Goal: Information Seeking & Learning: Find specific fact

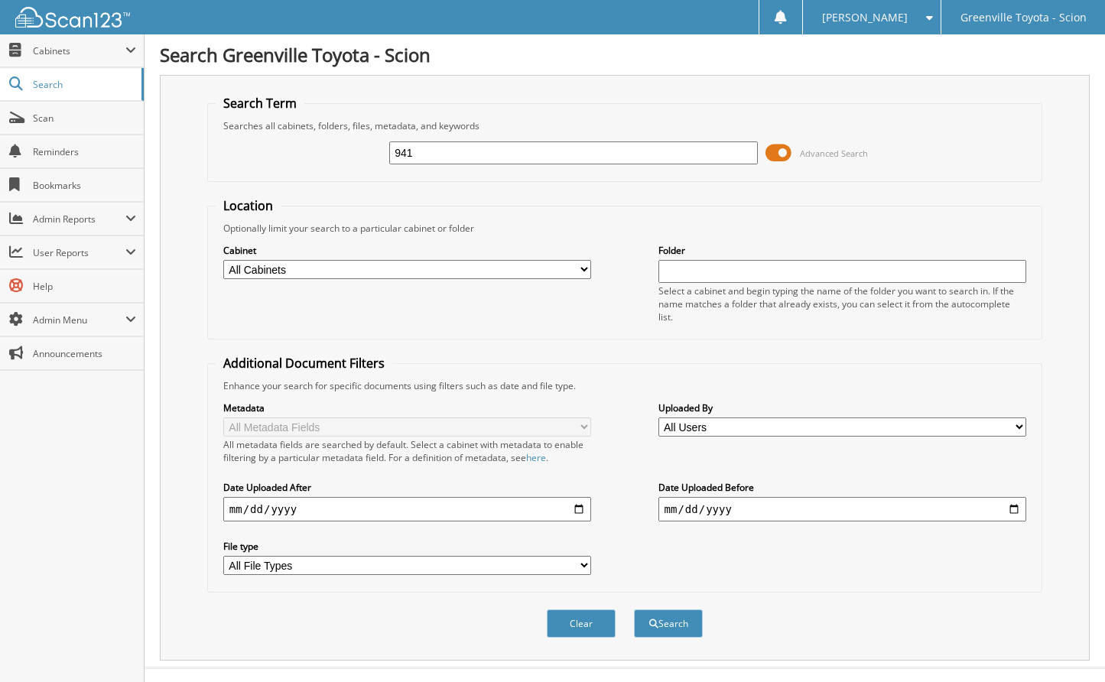
type input "941"
click at [304, 270] on select "All Cabinets ACCOUNTS PAYABLE ACCOUNTS RECEIVABLE ACTIVE EMPLOYEE FILES BANKS R…" at bounding box center [407, 269] width 369 height 19
drag, startPoint x: 439, startPoint y: 222, endPoint x: 459, endPoint y: 278, distance: 60.0
click at [439, 222] on div "Optionally limit your search to a particular cabinet or folder" at bounding box center [625, 228] width 818 height 13
click at [574, 507] on input "date" at bounding box center [407, 509] width 369 height 24
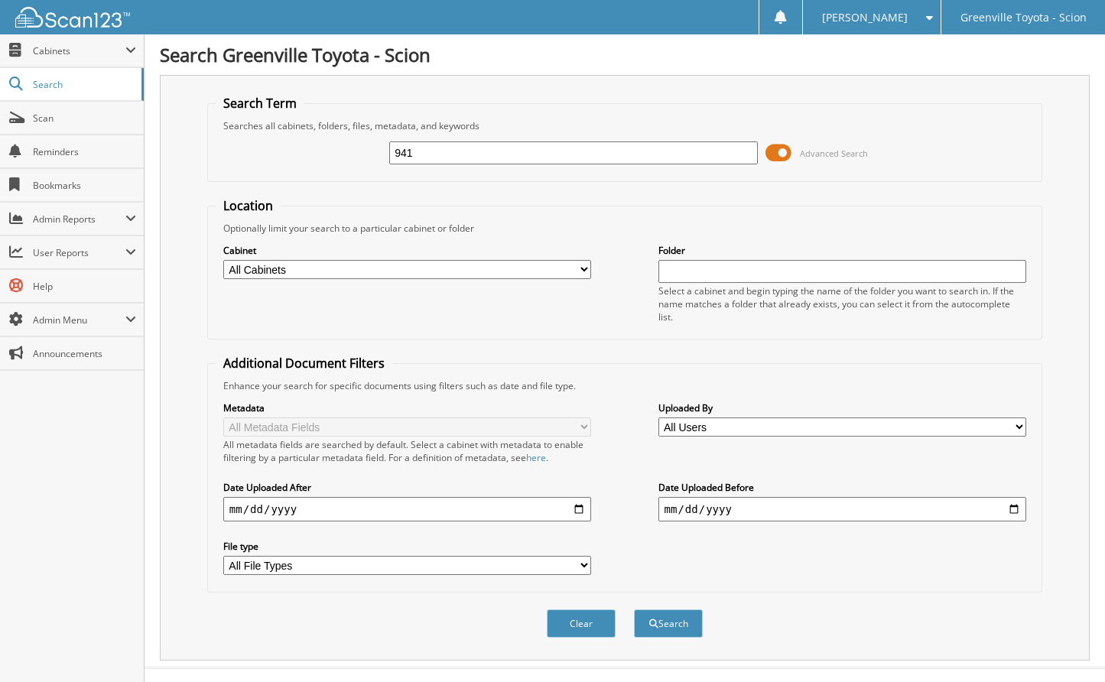
type input "2024-05-29"
click at [669, 626] on button "Search" at bounding box center [668, 623] width 69 height 28
click at [488, 155] on input "text" at bounding box center [573, 152] width 369 height 23
type input "f"
click at [324, 263] on select "All Cabinets ACCOUNTS PAYABLE ACCOUNTS RECEIVABLE ACTIVE EMPLOYEE FILES BANKS R…" at bounding box center [407, 269] width 369 height 19
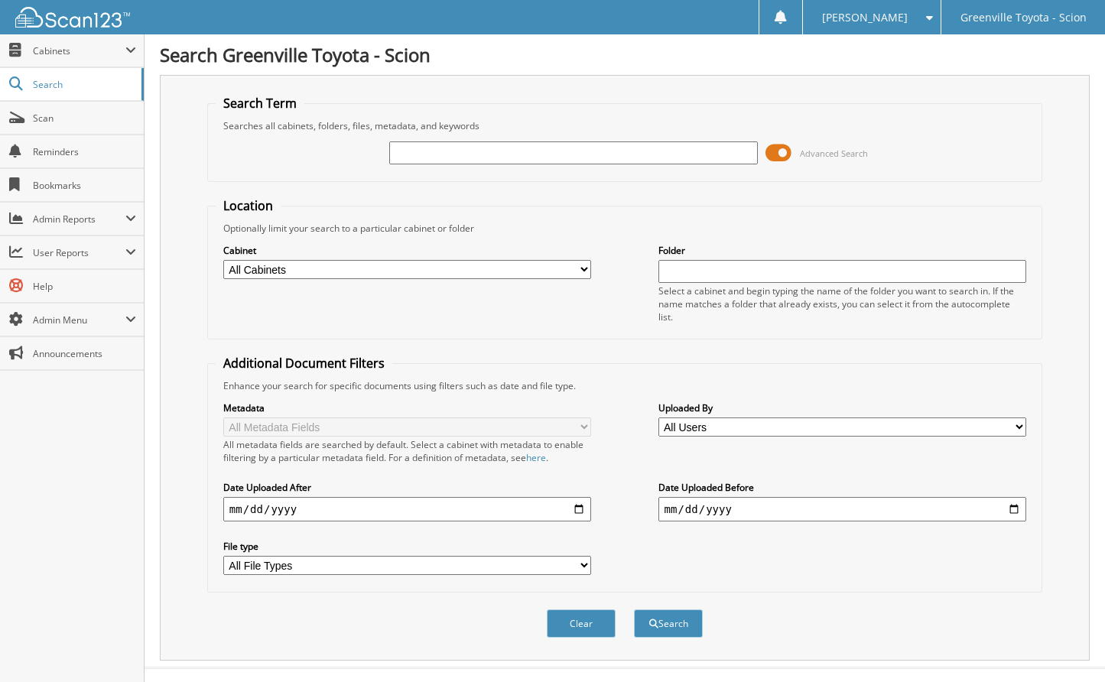
select select "497"
click at [223, 260] on select "All Cabinets ACCOUNTS PAYABLE ACCOUNTS RECEIVABLE ACTIVE EMPLOYEE FILES BANKS R…" at bounding box center [407, 269] width 369 height 19
click at [501, 150] on input "text" at bounding box center [573, 152] width 369 height 23
type input "f"
type input "QUARTER 941"
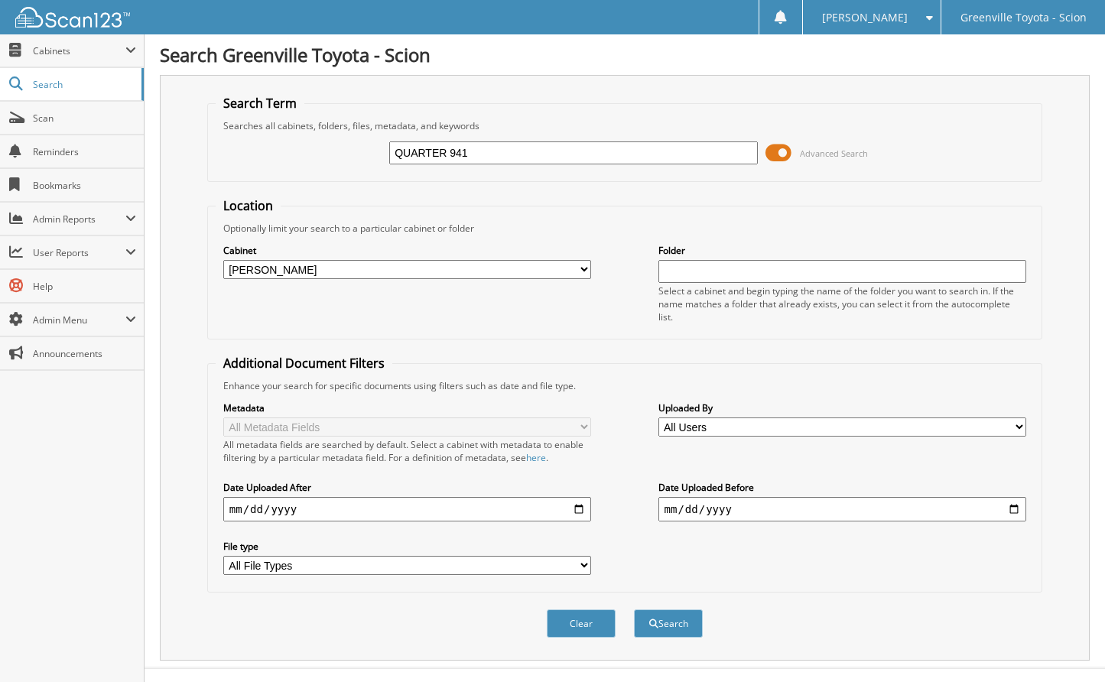
click at [634, 609] on button "Search" at bounding box center [668, 623] width 69 height 28
click at [578, 507] on input "date" at bounding box center [407, 509] width 369 height 24
type input "2024-12-24"
click at [670, 624] on button "Search" at bounding box center [668, 623] width 69 height 28
click at [309, 262] on select "All Cabinets ACCOUNTS PAYABLE ACCOUNTS RECEIVABLE ACTIVE EMPLOYEE FILES BANKS R…" at bounding box center [407, 269] width 369 height 19
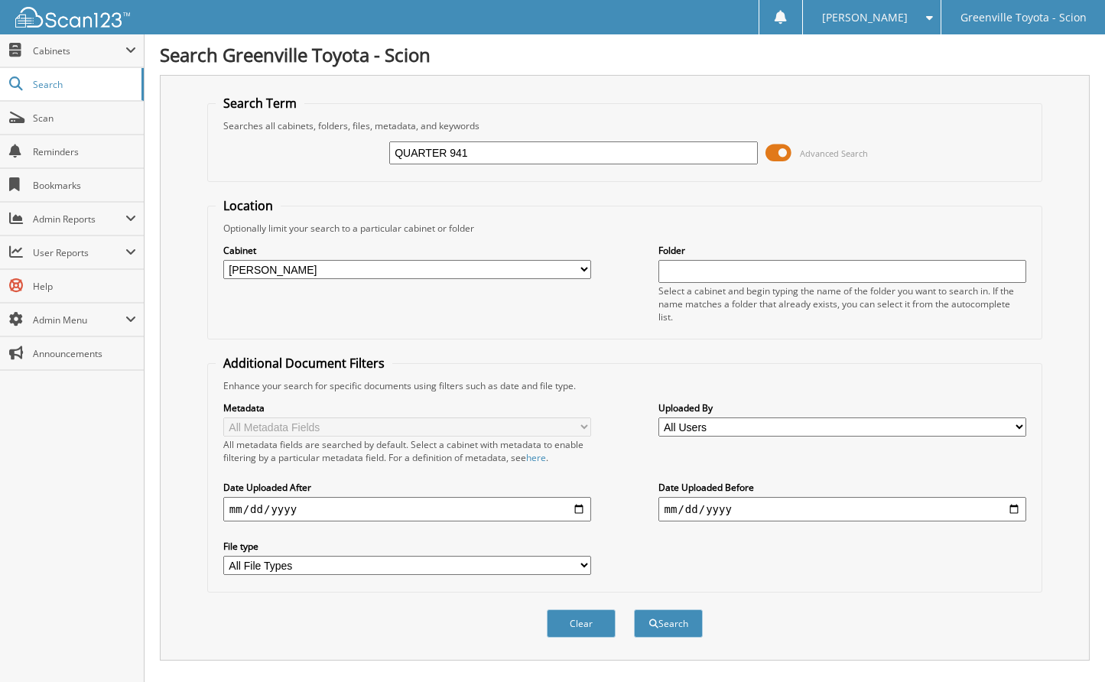
select select
click at [223, 260] on select "All Cabinets ACCOUNTS PAYABLE ACCOUNTS RECEIVABLE ACTIVE EMPLOYEE FILES BANKS R…" at bounding box center [407, 269] width 369 height 19
click at [670, 617] on button "Search" at bounding box center [668, 623] width 69 height 28
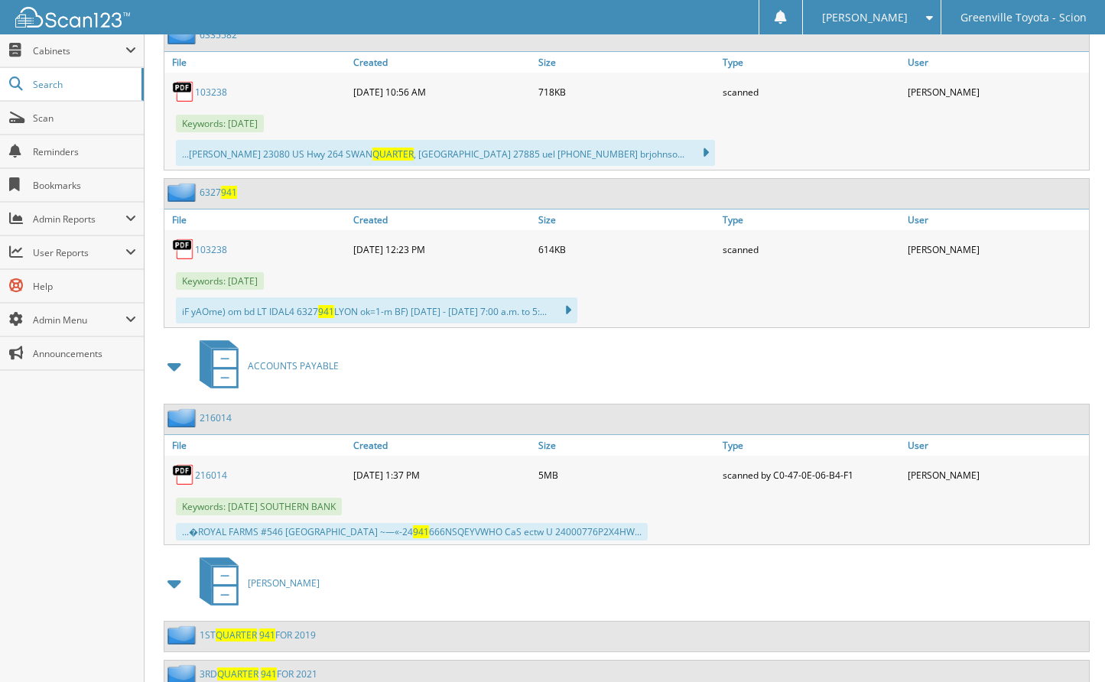
scroll to position [2660, 0]
